Goal: Information Seeking & Learning: Learn about a topic

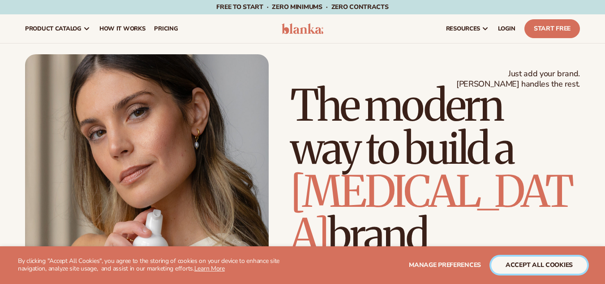
click at [542, 263] on button "accept all cookies" at bounding box center [539, 264] width 96 height 17
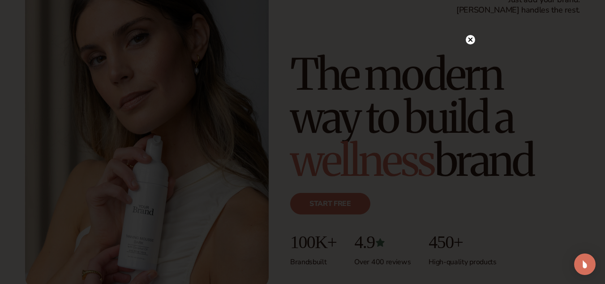
scroll to position [90, 0]
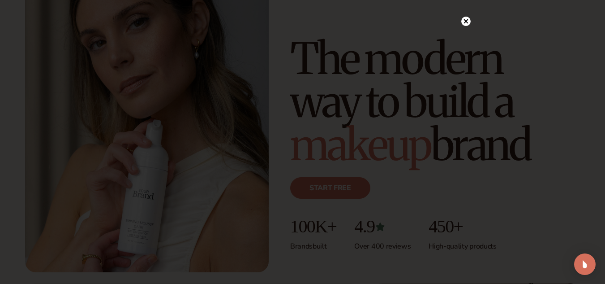
click at [469, 21] on circle at bounding box center [465, 21] width 9 height 9
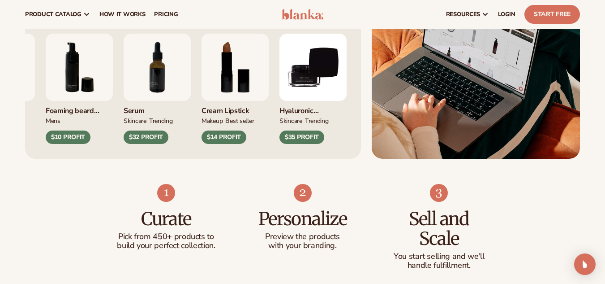
scroll to position [403, 0]
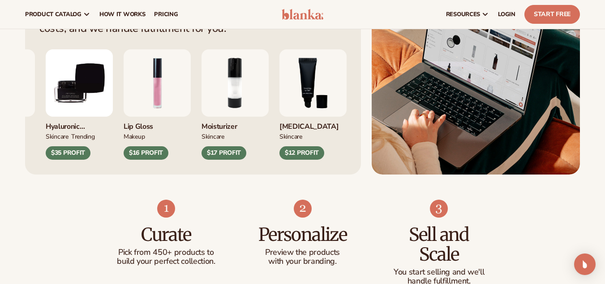
click at [320, 154] on div "$12 PROFIT" at bounding box center [302, 152] width 45 height 13
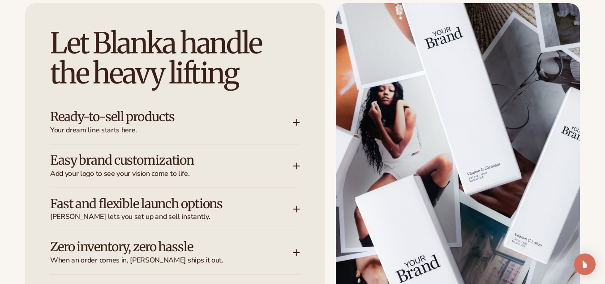
scroll to position [1120, 0]
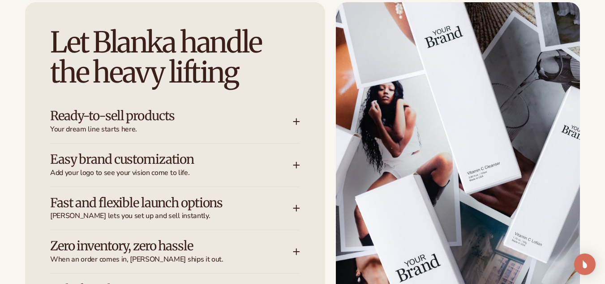
click at [297, 120] on icon at bounding box center [297, 122] width 0 height 6
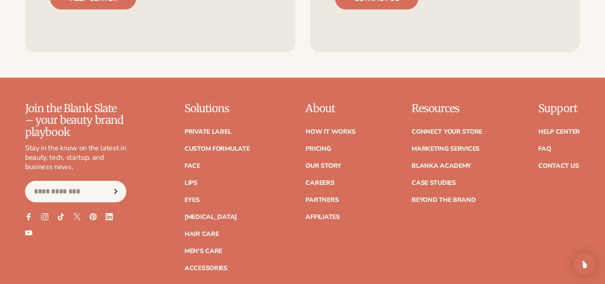
scroll to position [3539, 0]
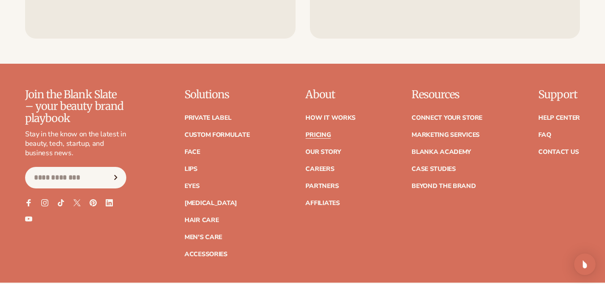
click at [314, 132] on link "Pricing" at bounding box center [318, 135] width 25 height 6
